Goal: Task Accomplishment & Management: Complete application form

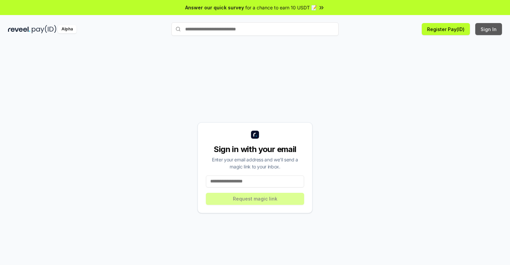
click at [489, 29] on button "Sign In" at bounding box center [488, 29] width 27 height 12
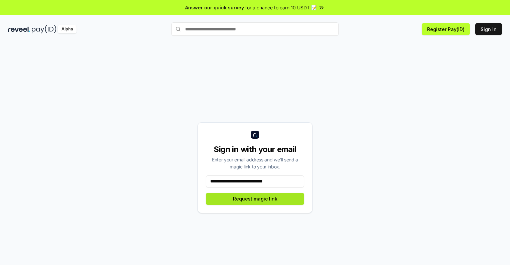
type input "**********"
click at [255, 199] on button "Request magic link" at bounding box center [255, 199] width 98 height 12
